Goal: Information Seeking & Learning: Check status

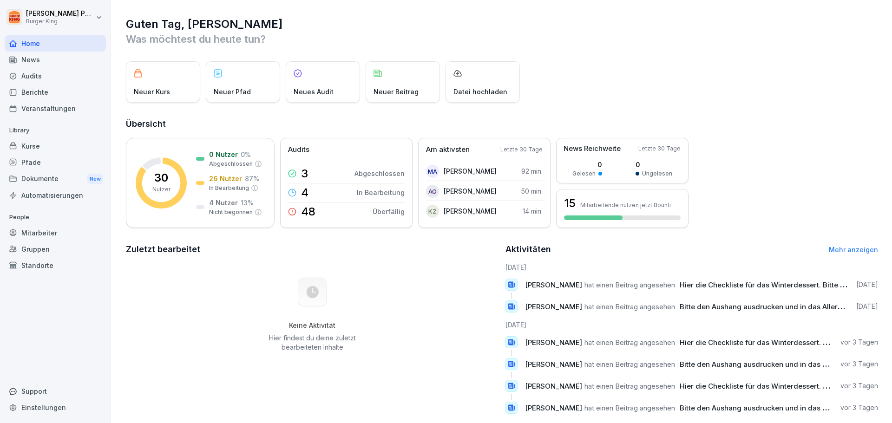
click at [50, 91] on div "Berichte" at bounding box center [55, 92] width 101 height 16
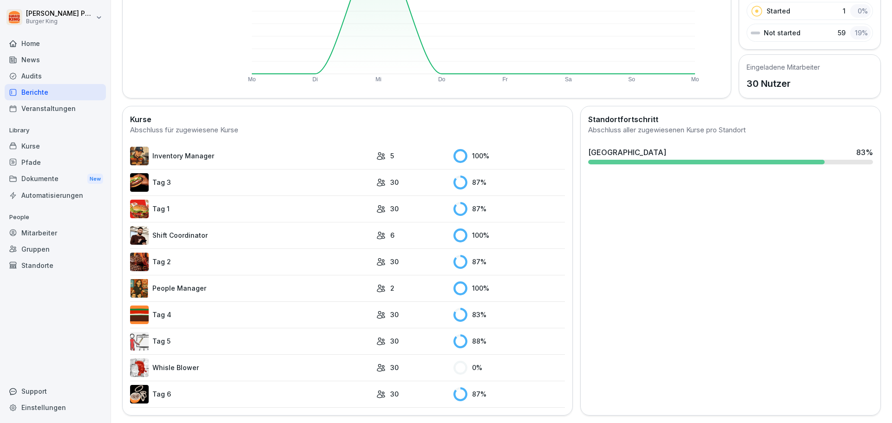
scroll to position [170, 0]
click at [45, 70] on div "Audits" at bounding box center [55, 76] width 101 height 16
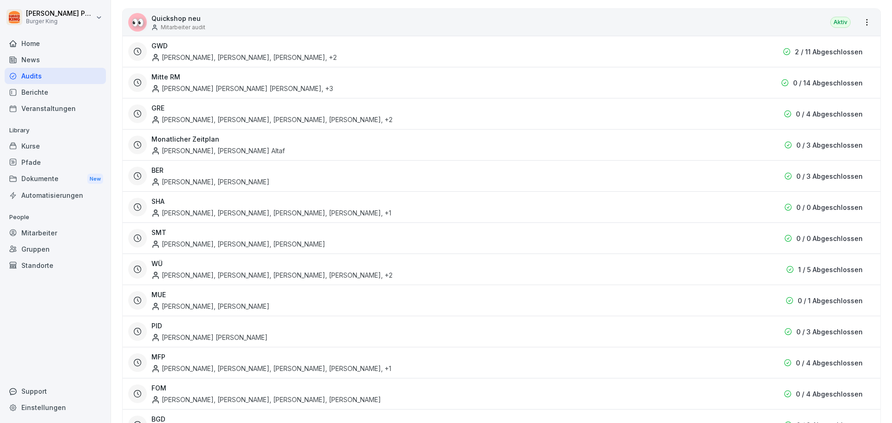
scroll to position [9, 0]
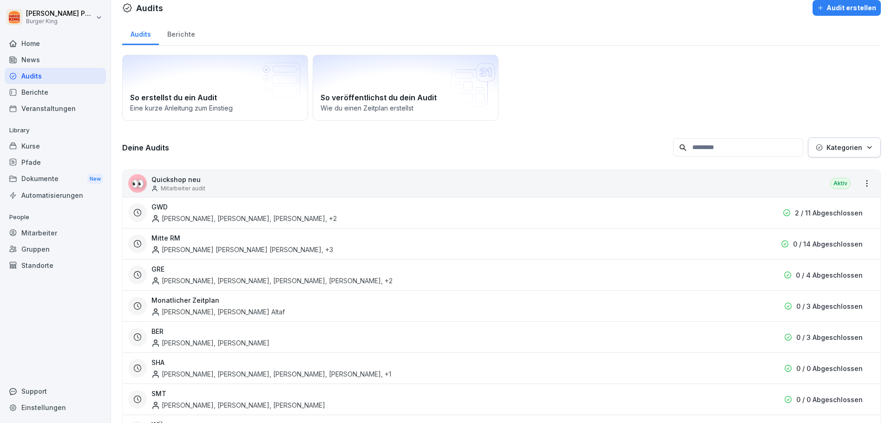
click at [43, 93] on div "Berichte" at bounding box center [55, 92] width 101 height 16
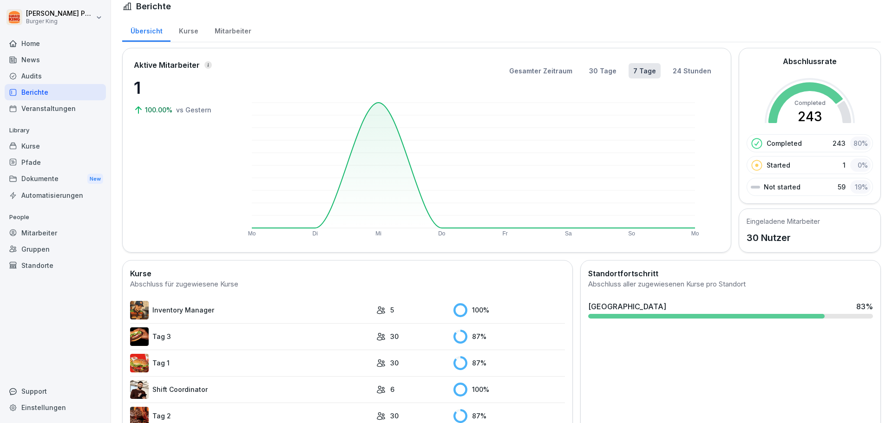
click at [173, 329] on link "Tag 3" at bounding box center [250, 336] width 241 height 19
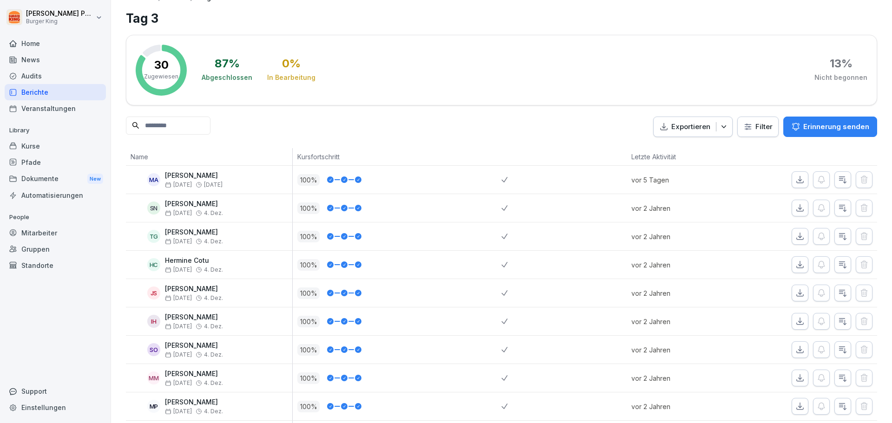
scroll to position [8, 0]
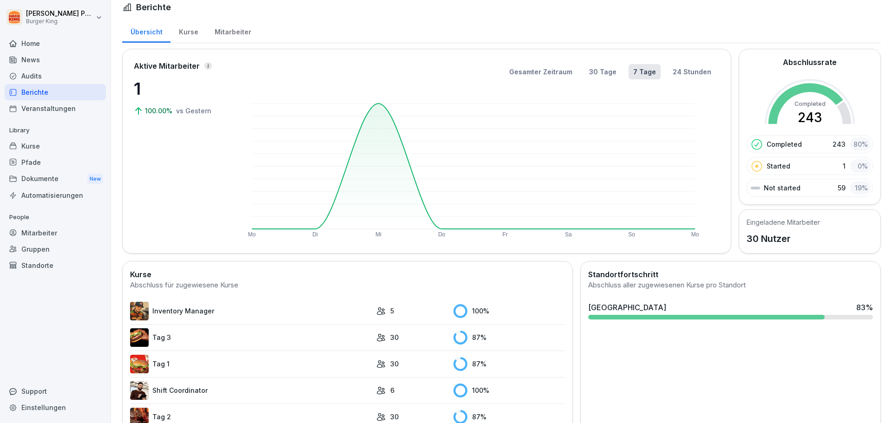
click at [164, 363] on link "Tag 1" at bounding box center [250, 364] width 241 height 19
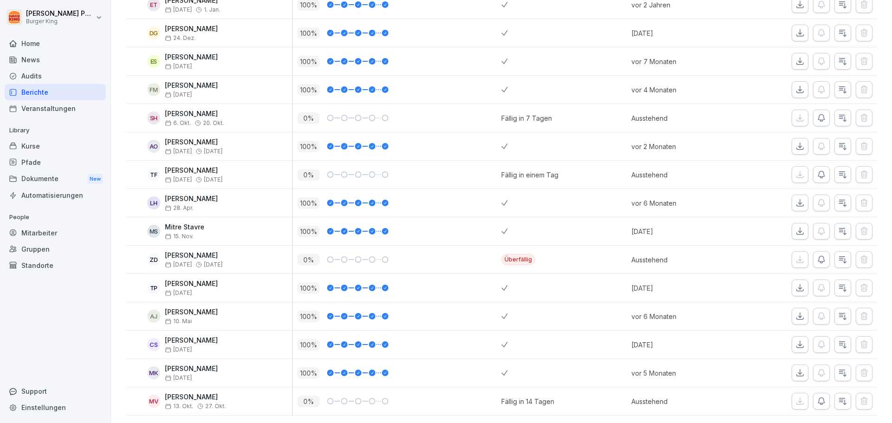
scroll to position [163, 0]
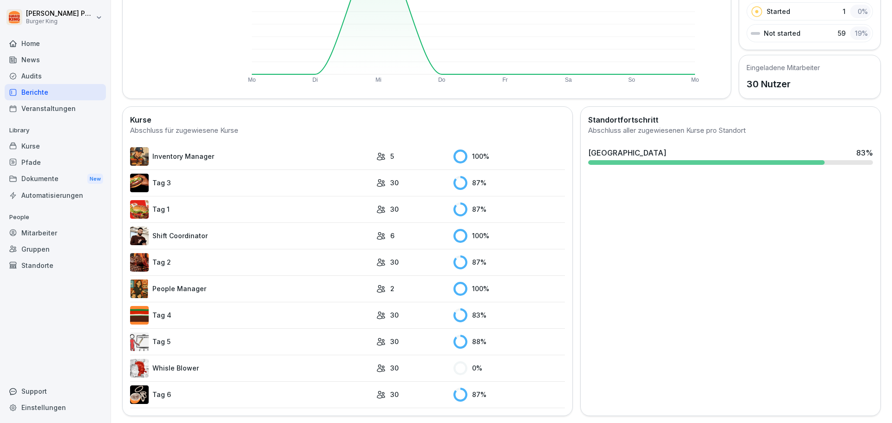
click at [201, 369] on link "Whisle Blower" at bounding box center [250, 368] width 241 height 19
